Goal: Task Accomplishment & Management: Use online tool/utility

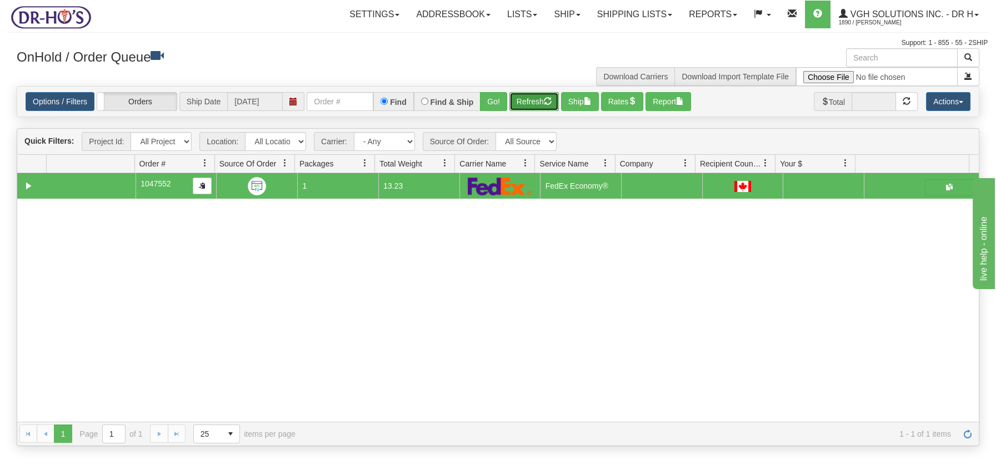
click at [522, 95] on button "Refresh" at bounding box center [533, 101] width 49 height 19
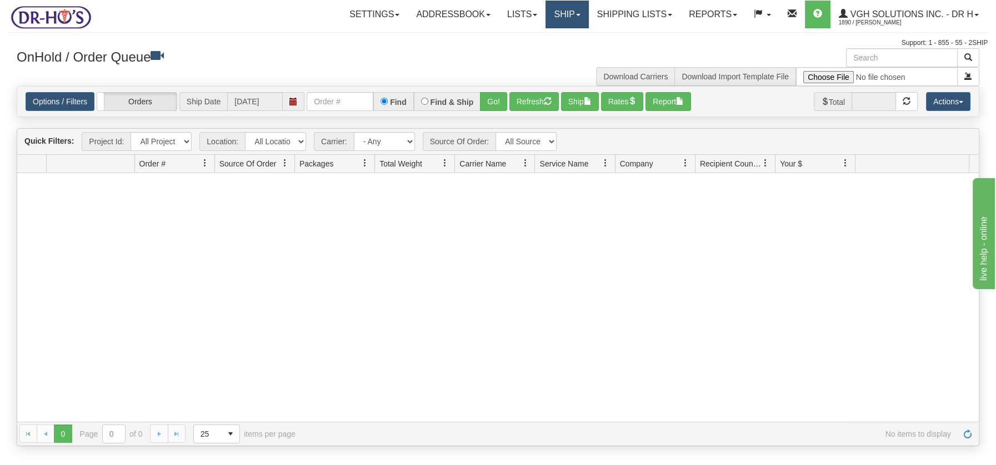
click at [553, 14] on link "Ship" at bounding box center [566, 15] width 43 height 28
click at [529, 37] on span "Ship Screen" at bounding box center [520, 38] width 42 height 9
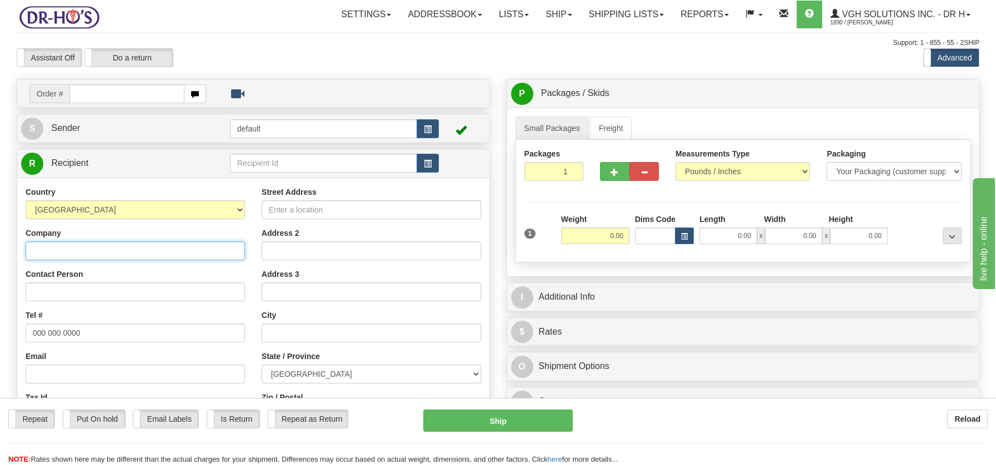
click at [118, 259] on input "Company" at bounding box center [135, 251] width 219 height 19
type input "Wendy Wright"
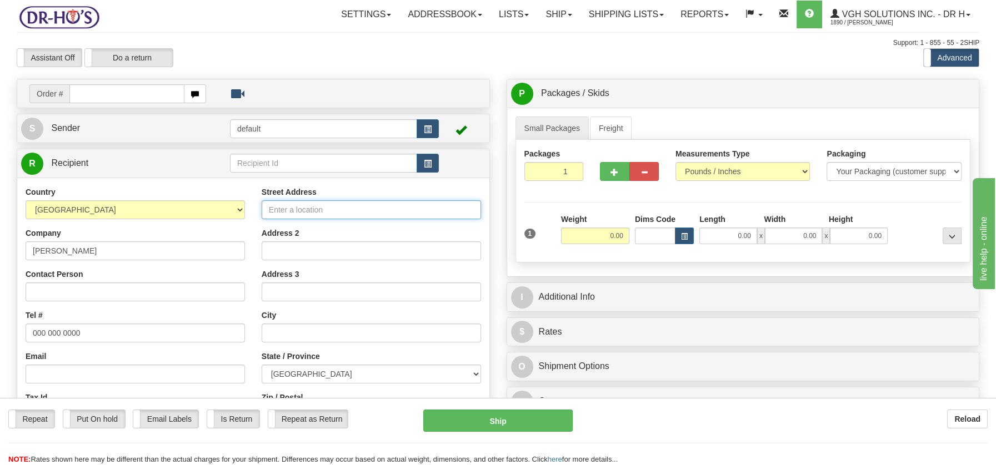
click at [269, 211] on input "Street Address" at bounding box center [371, 210] width 219 height 19
click at [305, 212] on input "203-750 delestre avenue" at bounding box center [371, 210] width 219 height 19
click at [336, 211] on input "203-750 Delestre avenue" at bounding box center [371, 210] width 219 height 19
type input "203-750 Delestre Avenue"
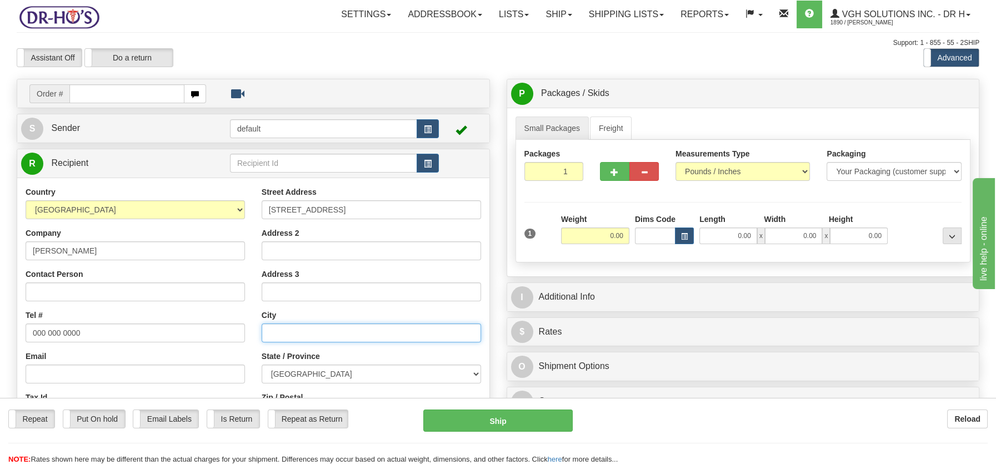
click at [299, 332] on input "text" at bounding box center [371, 333] width 219 height 19
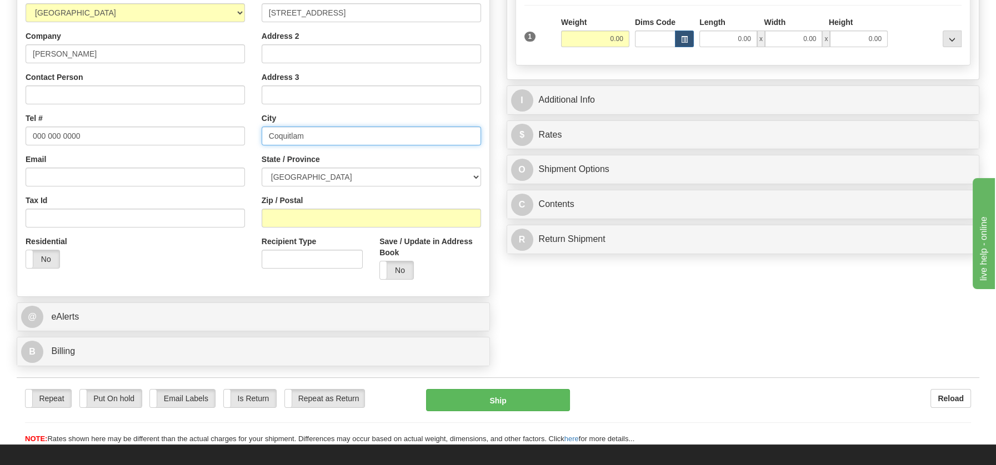
scroll to position [199, 0]
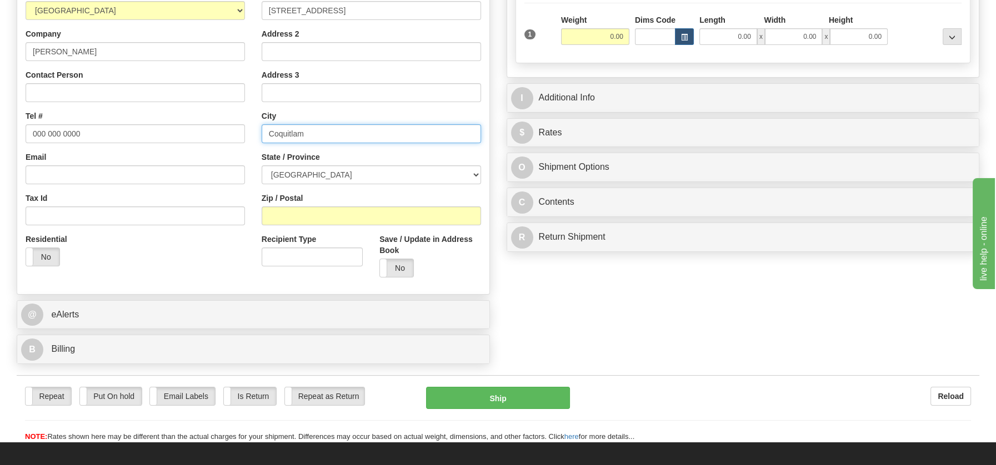
type input "Coquitlam"
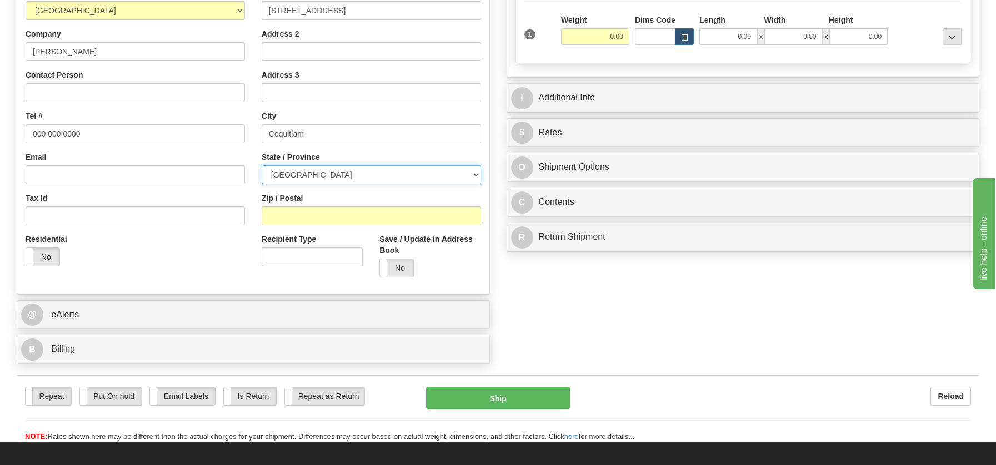
click at [477, 172] on select "ALBERTA BRITISH COLUMBIA MANITOBA NEW BRUNSWICK NEWFOUNDLAND NOVA SCOTIA NUNAVU…" at bounding box center [371, 175] width 219 height 19
select select "BC"
click at [262, 166] on select "ALBERTA BRITISH COLUMBIA MANITOBA NEW BRUNSWICK NEWFOUNDLAND NOVA SCOTIA NUNAVU…" at bounding box center [371, 175] width 219 height 19
click at [305, 223] on input "Zip / Postal" at bounding box center [371, 216] width 219 height 19
type input "v"
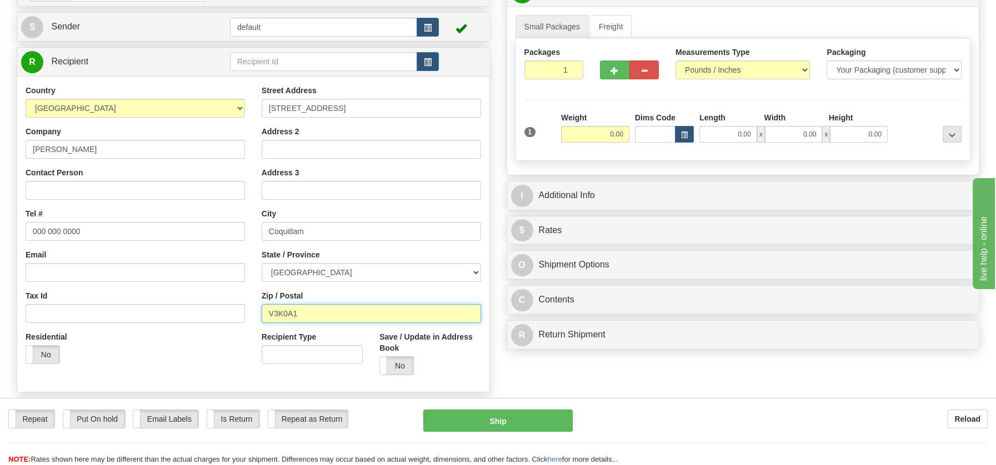
scroll to position [94, 0]
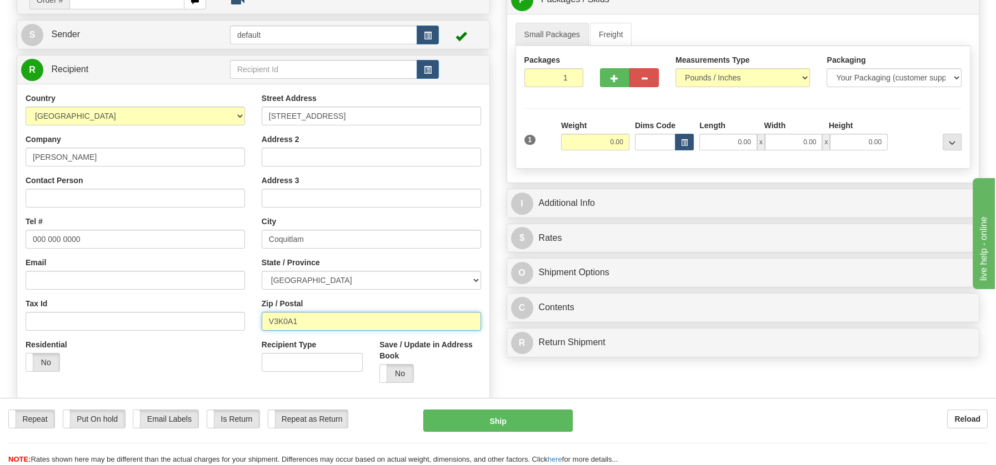
type input "V3K0A1"
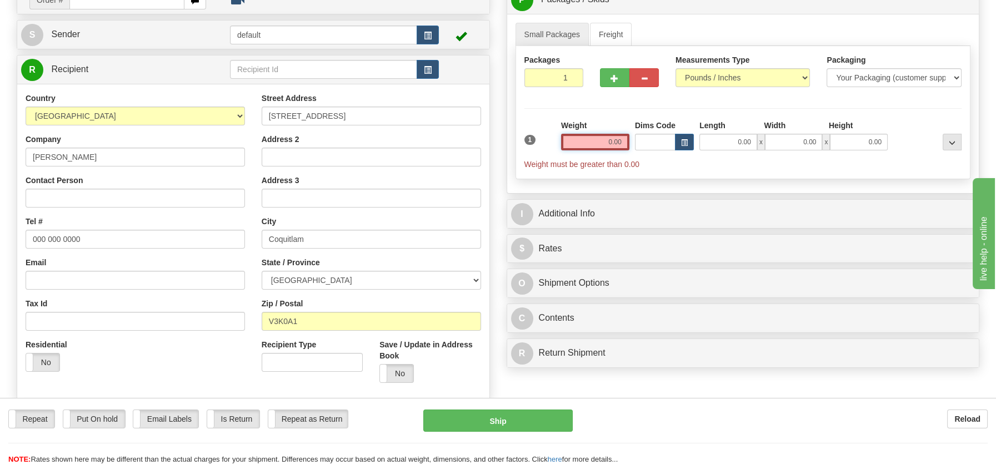
drag, startPoint x: 609, startPoint y: 142, endPoint x: 627, endPoint y: 140, distance: 18.5
click at [627, 140] on input "0.00" at bounding box center [595, 142] width 68 height 17
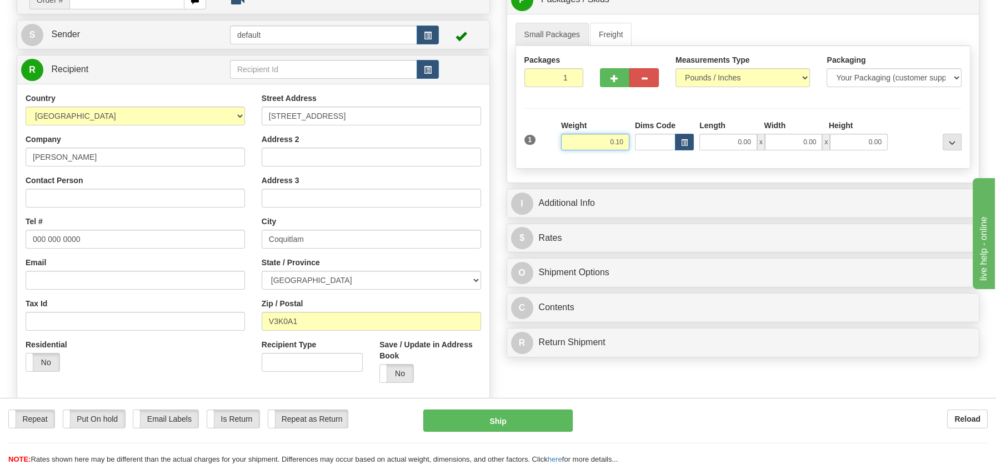
type input "0.10"
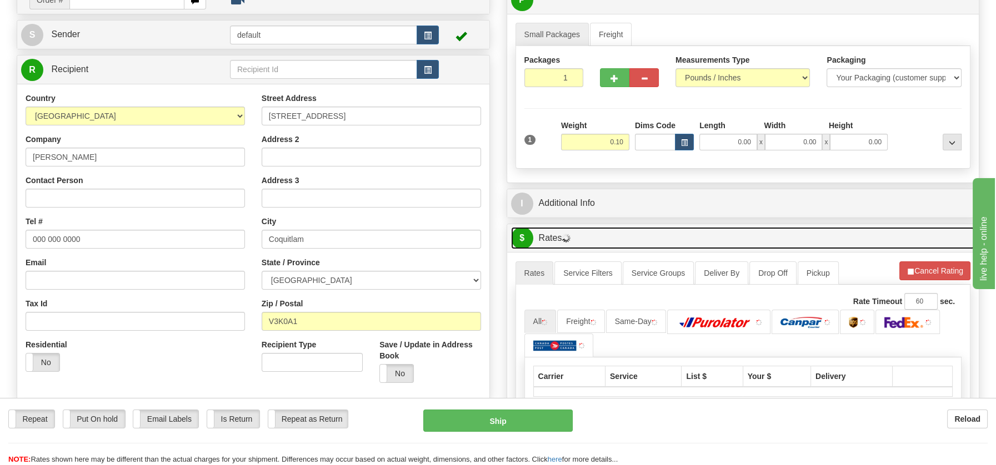
click at [549, 239] on link "$ Rates" at bounding box center [743, 238] width 464 height 23
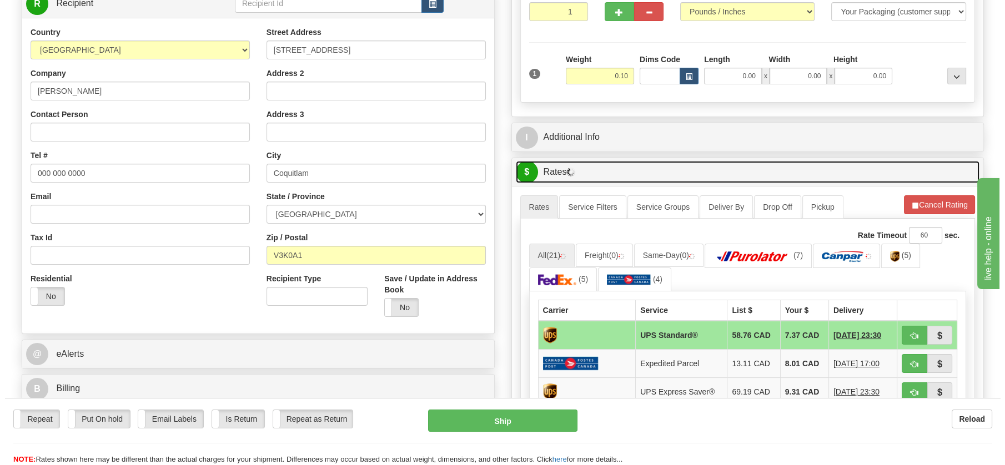
scroll to position [218, 0]
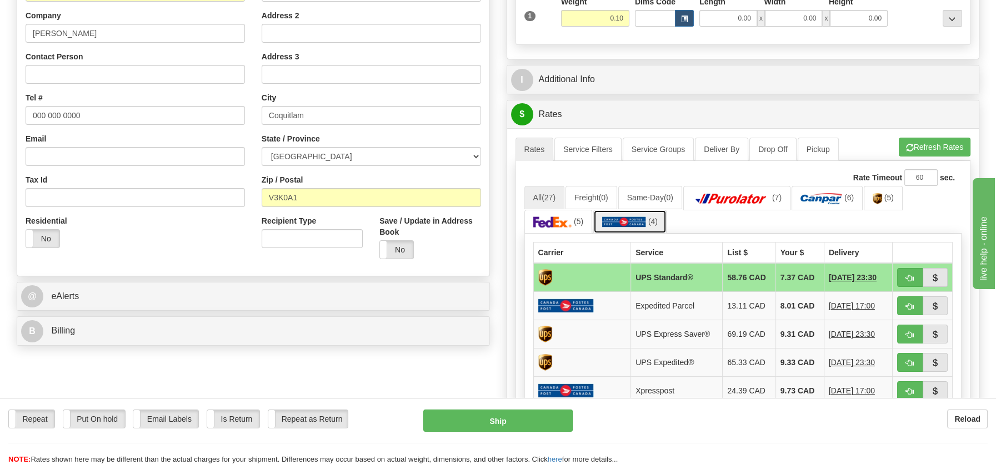
click at [613, 217] on img at bounding box center [624, 222] width 44 height 11
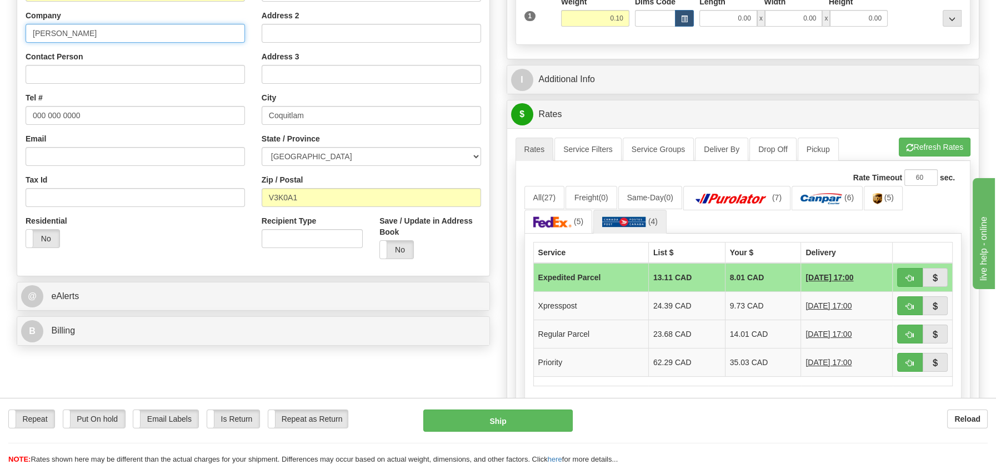
drag, startPoint x: 86, startPoint y: 30, endPoint x: 23, endPoint y: 26, distance: 62.4
click at [23, 26] on div "Country AFGHANISTAN ALAND ISLANDS ALBANIA ALGERIA AMERICAN SAMOA ANDORRA ANGOLA…" at bounding box center [135, 113] width 236 height 288
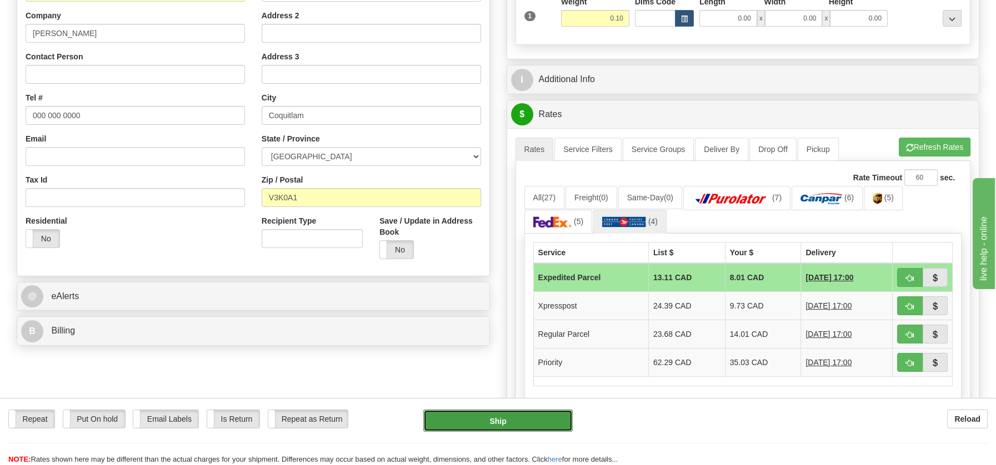
click at [513, 419] on button "Ship" at bounding box center [497, 421] width 149 height 22
type input "DOM.EP"
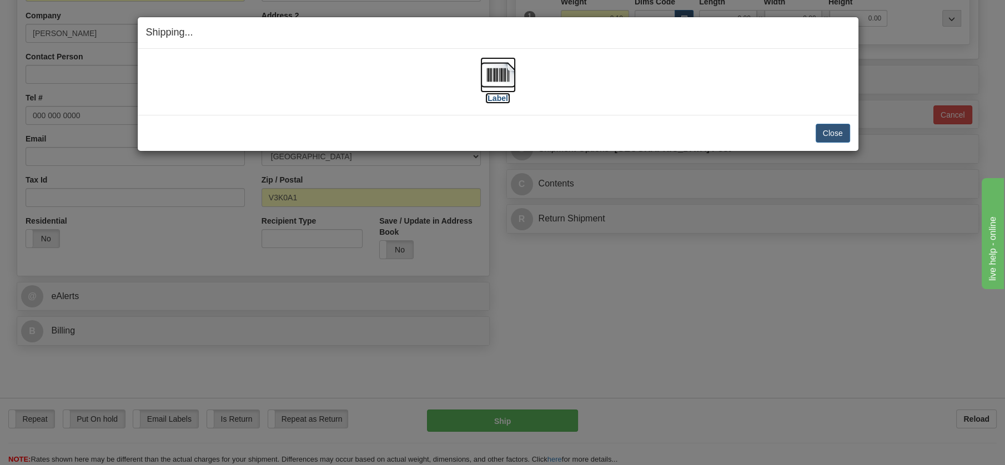
click at [497, 82] on img at bounding box center [498, 75] width 36 height 36
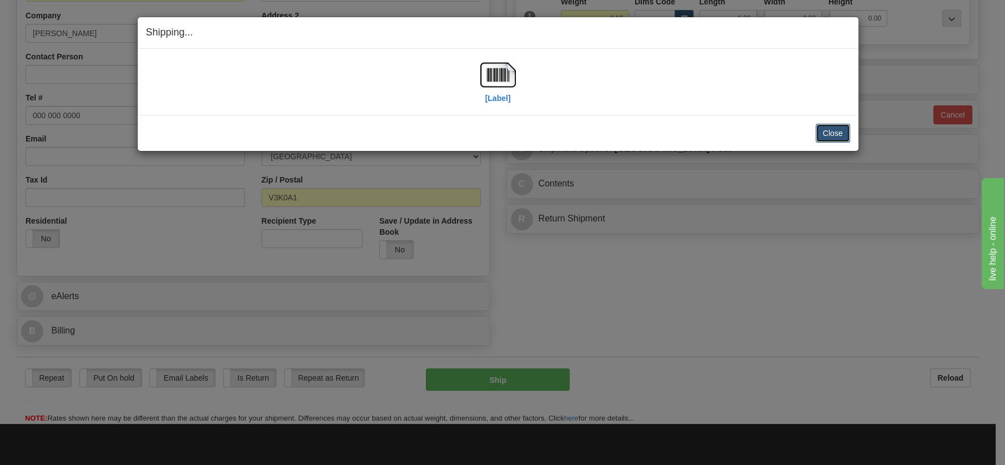
click at [833, 133] on button "Close" at bounding box center [833, 133] width 34 height 19
